Goal: Find specific page/section

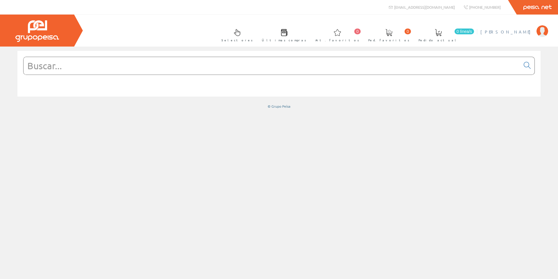
click at [520, 32] on span "[PERSON_NAME]" at bounding box center [507, 32] width 53 height 6
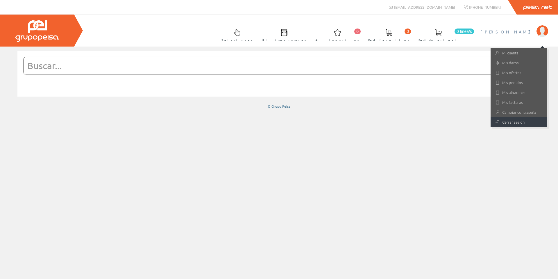
click at [518, 121] on link "Cerrar sesión" at bounding box center [519, 122] width 57 height 10
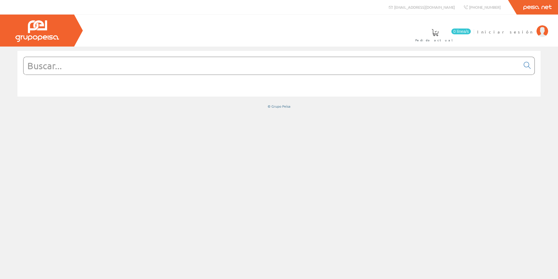
click at [138, 69] on input "text" at bounding box center [272, 65] width 497 height 17
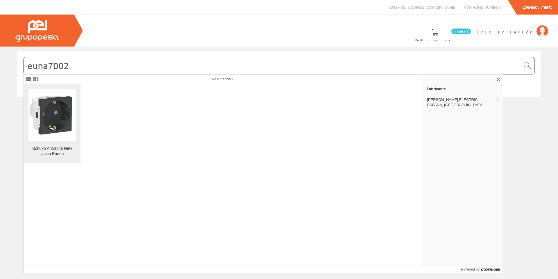
type input "euna7002"
click at [53, 119] on img at bounding box center [52, 115] width 47 height 47
